Goal: Transaction & Acquisition: Purchase product/service

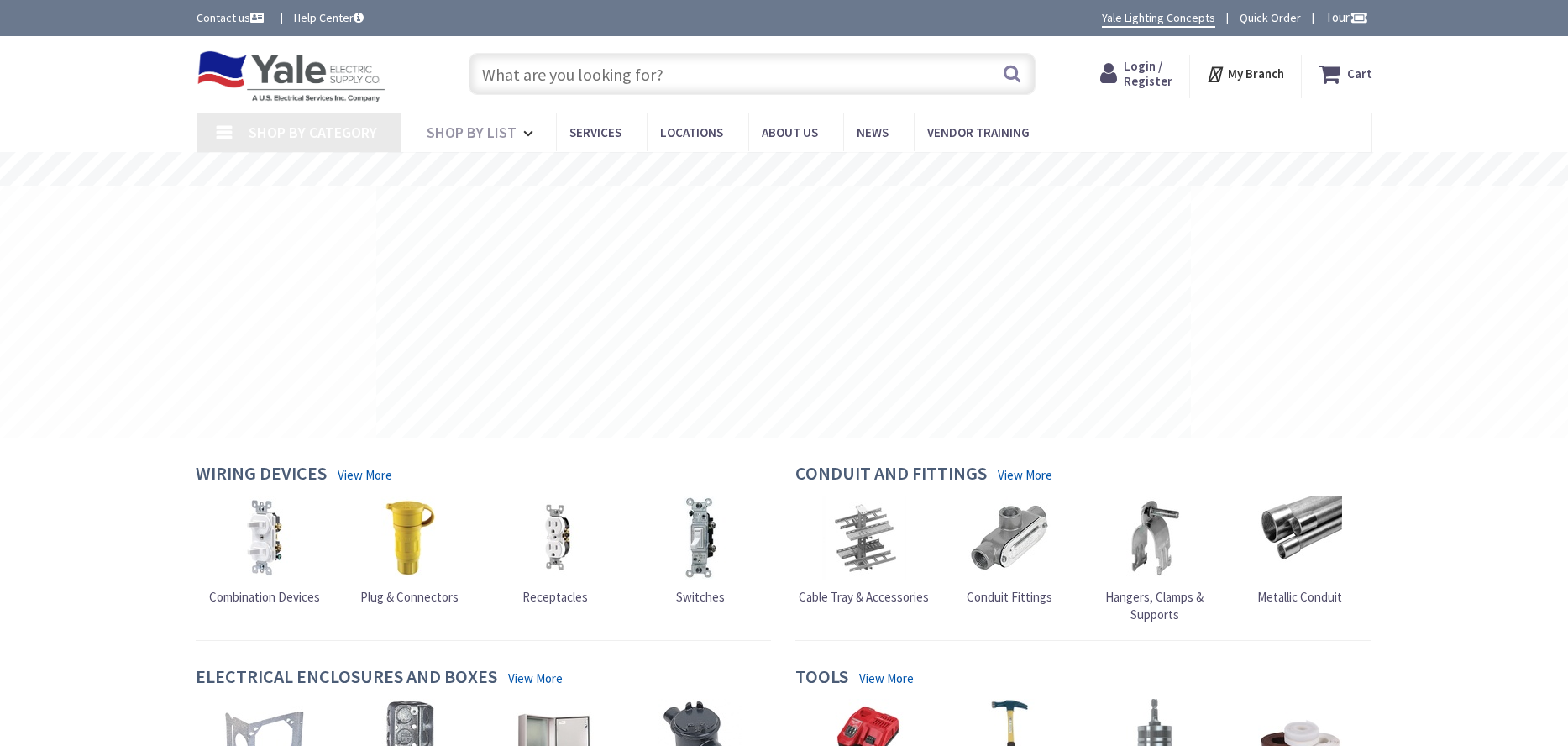
click at [503, 70] on input "text" at bounding box center [753, 74] width 567 height 42
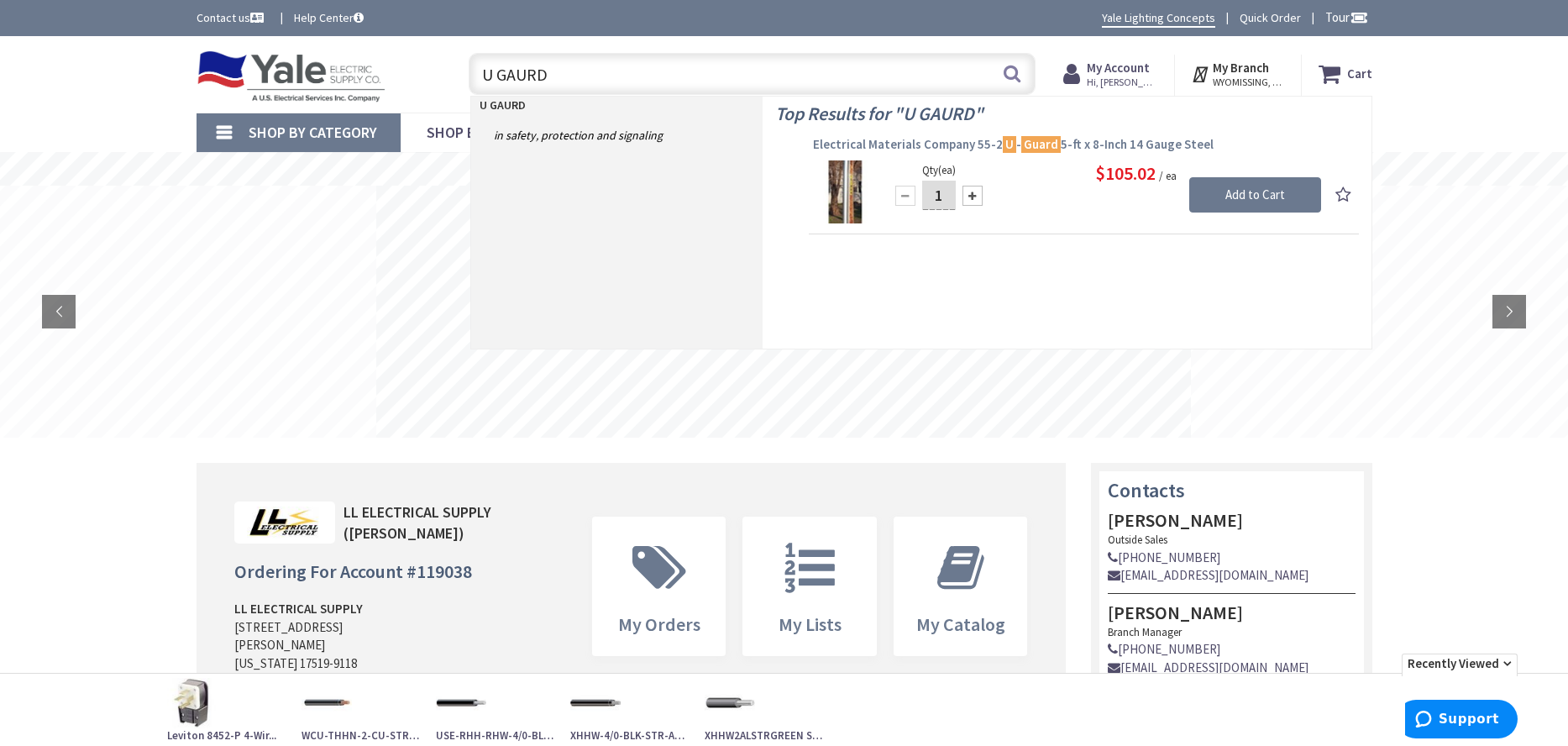
type input "U GAURD"
click at [987, 146] on span "Electrical Materials Company 55-2 U - Guard 5-ft x 8-Inch 14 Gauge Steel" at bounding box center [1084, 144] width 541 height 16
